Goal: Information Seeking & Learning: Learn about a topic

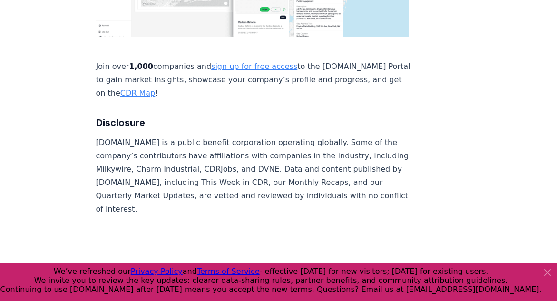
scroll to position [2670, 0]
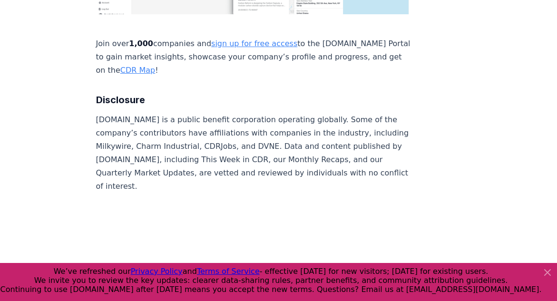
click at [550, 271] on icon at bounding box center [547, 272] width 11 height 11
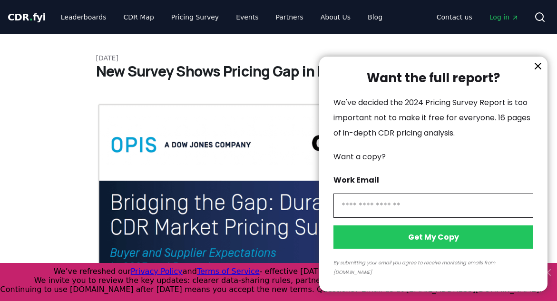
click at [536, 72] on icon "information" at bounding box center [537, 65] width 11 height 11
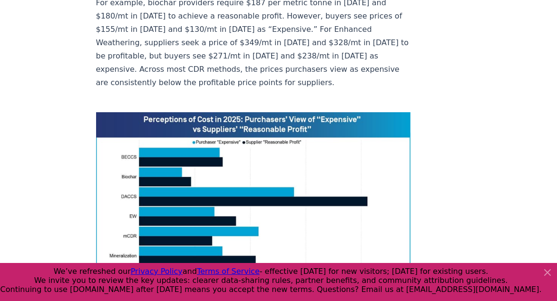
scroll to position [666, 0]
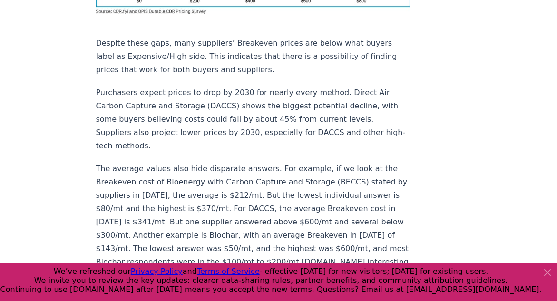
scroll to position [951, 0]
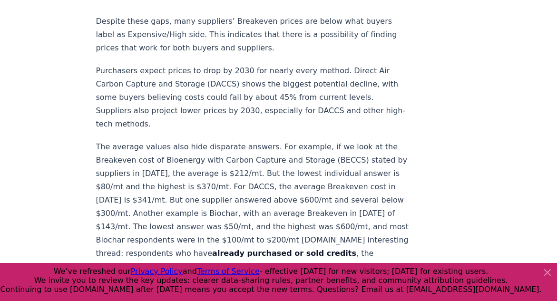
click at [304, 140] on p "The average values also hide disparate answers. For example, if we look at the …" at bounding box center [253, 246] width 315 height 213
click at [84, 108] on div "[DATE] New Survey Shows Pricing Gap in Durable CDR Insights from the [DOMAIN_NA…" at bounding box center [278, 282] width 557 height 2399
